Goal: Information Seeking & Learning: Learn about a topic

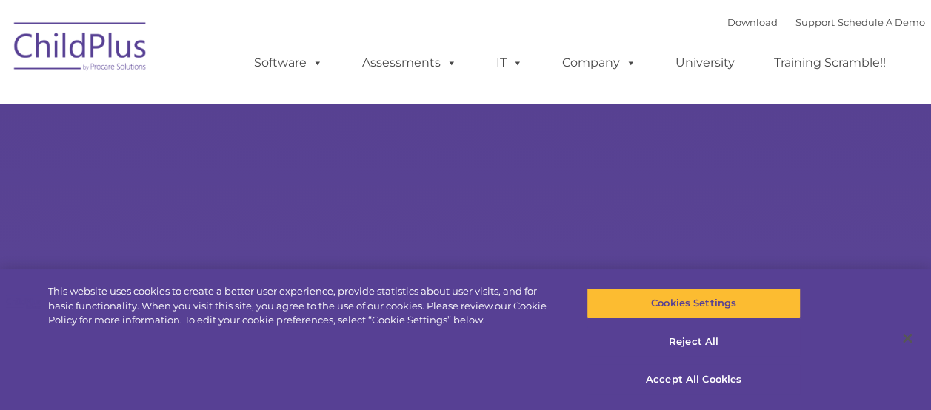
select select "MEDIUM"
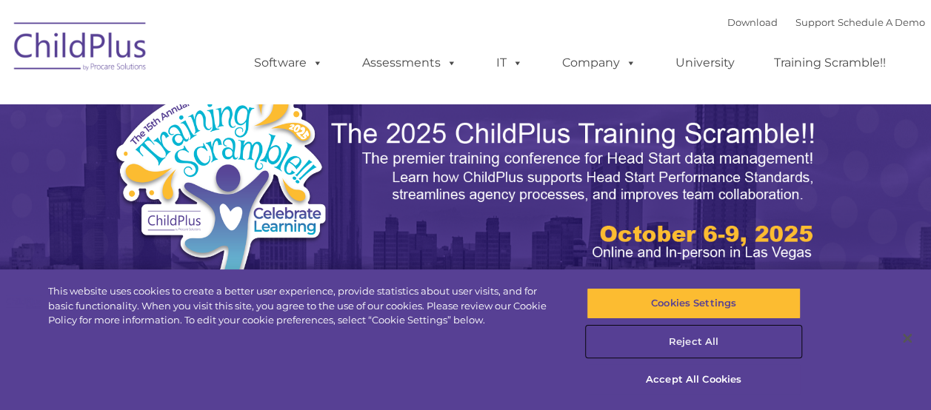
click at [695, 345] on button "Reject All" at bounding box center [694, 342] width 214 height 31
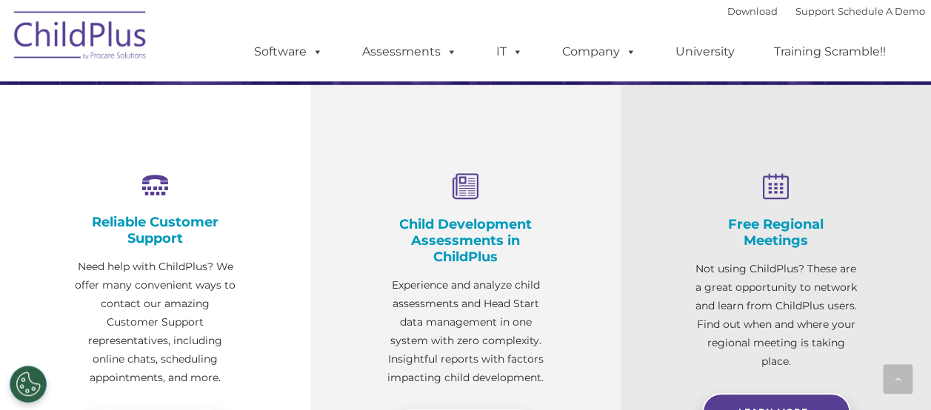
scroll to position [553, 0]
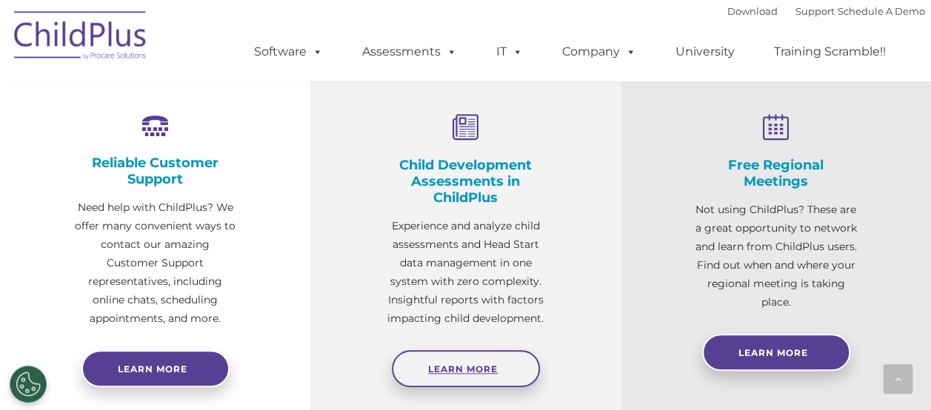
click at [466, 370] on span "Learn More" at bounding box center [463, 369] width 70 height 11
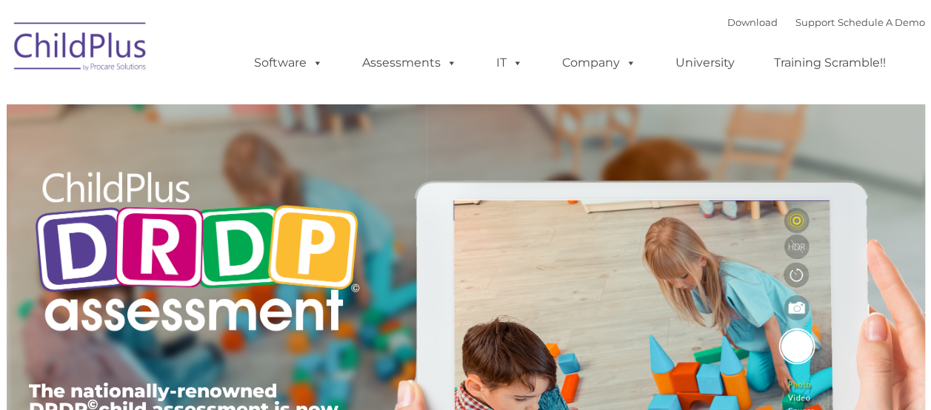
type input ""
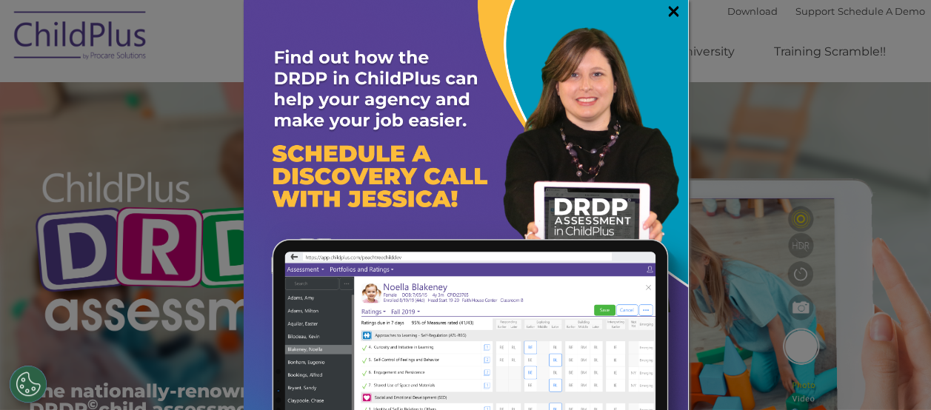
click at [665, 13] on link "×" at bounding box center [673, 11] width 17 height 15
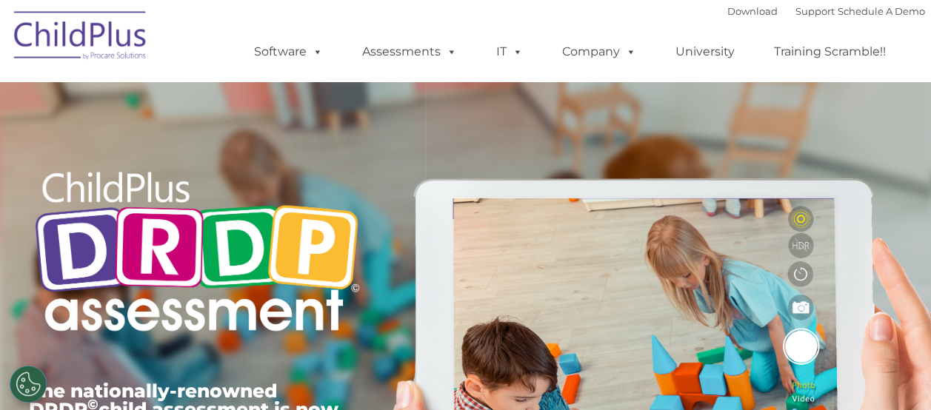
click at [78, 41] on img at bounding box center [81, 38] width 148 height 74
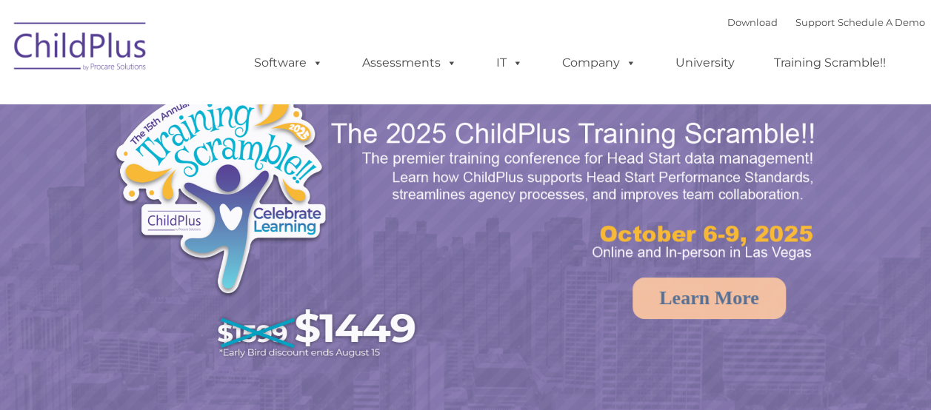
select select "MEDIUM"
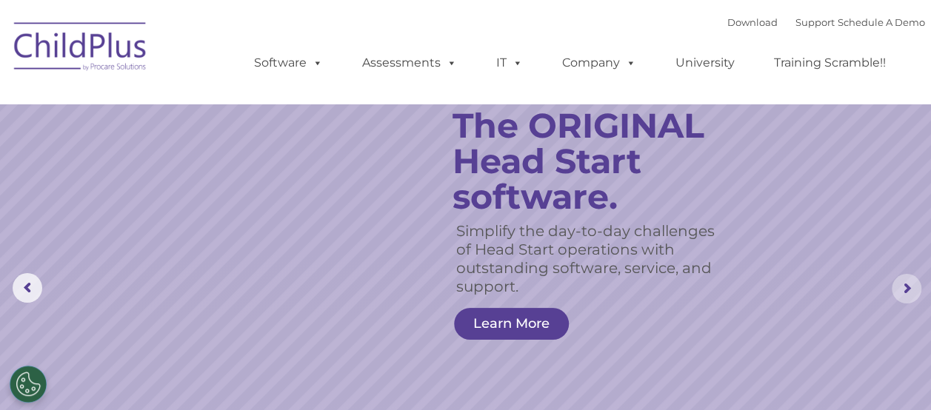
click at [910, 289] on rs-arrow at bounding box center [907, 289] width 30 height 30
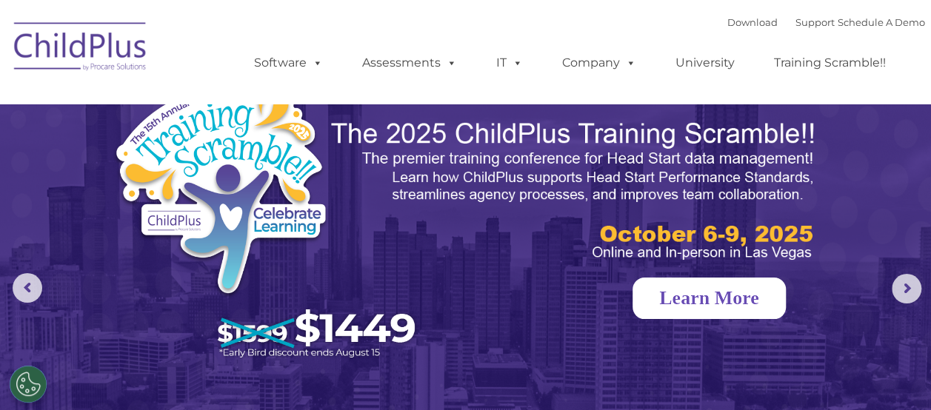
click at [733, 301] on link "Learn More" at bounding box center [709, 298] width 153 height 41
